Goal: Information Seeking & Learning: Learn about a topic

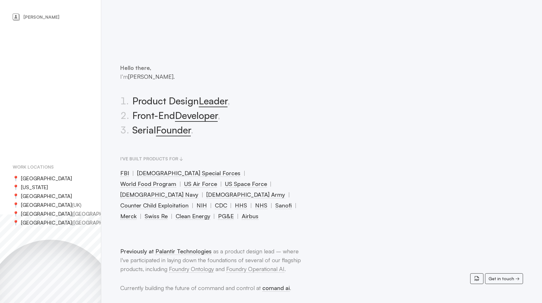
drag, startPoint x: 207, startPoint y: 100, endPoint x: 159, endPoint y: 105, distance: 48.6
click at [157, 105] on li "1 . Product Design Leader ," at bounding box center [211, 101] width 182 height 15
drag, startPoint x: 193, startPoint y: 115, endPoint x: 159, endPoint y: 140, distance: 42.1
click at [122, 116] on li "2 . Front-End Developer ," at bounding box center [211, 115] width 182 height 15
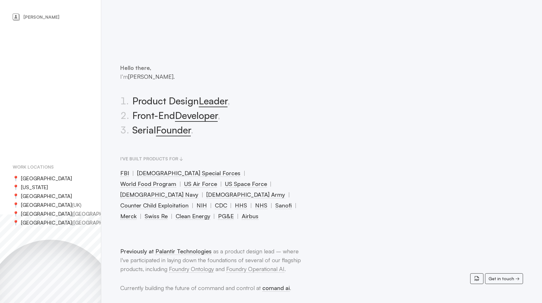
drag, startPoint x: 149, startPoint y: 141, endPoint x: 121, endPoint y: 89, distance: 59.0
drag, startPoint x: 126, startPoint y: 83, endPoint x: 115, endPoint y: 70, distance: 17.3
click at [126, 83] on div "Hello there, I’m [PERSON_NAME]. 1 . Product Design Leader , 2 . Front-End Devel…" at bounding box center [211, 142] width 182 height 158
click at [47, 133] on div "[PERSON_NAME] Work locations 📍 [GEOGRAPHIC_DATA] 📍 [US_STATE] 📍 [GEOGRAPHIC_DAT…" at bounding box center [50, 151] width 101 height 303
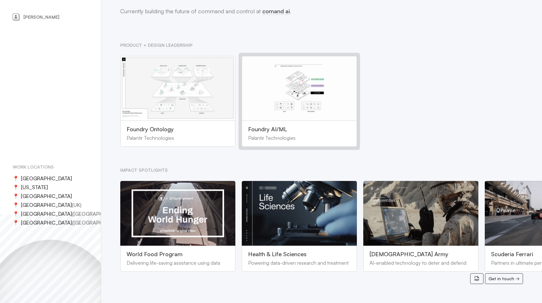
scroll to position [292, 0]
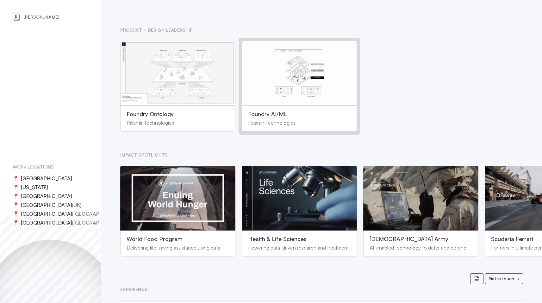
click at [175, 41] on div at bounding box center [177, 73] width 115 height 65
click at [296, 59] on div at bounding box center [299, 73] width 115 height 65
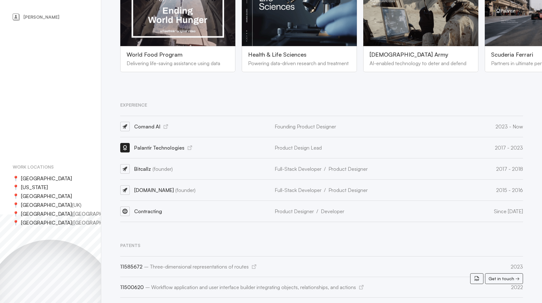
scroll to position [483, 0]
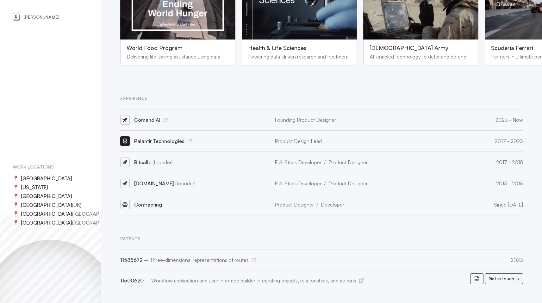
click at [153, 173] on div "[DOMAIN_NAME] (founder)" at bounding box center [194, 183] width 148 height 21
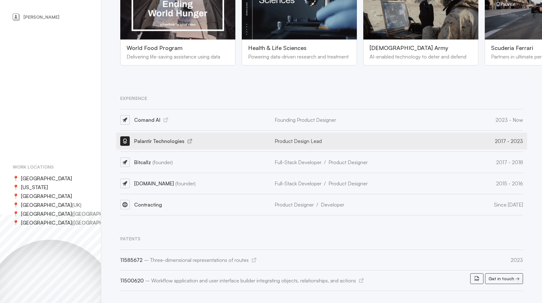
click at [141, 138] on h3 "Palantir Technologies" at bounding box center [163, 141] width 58 height 7
